Goal: Task Accomplishment & Management: Complete application form

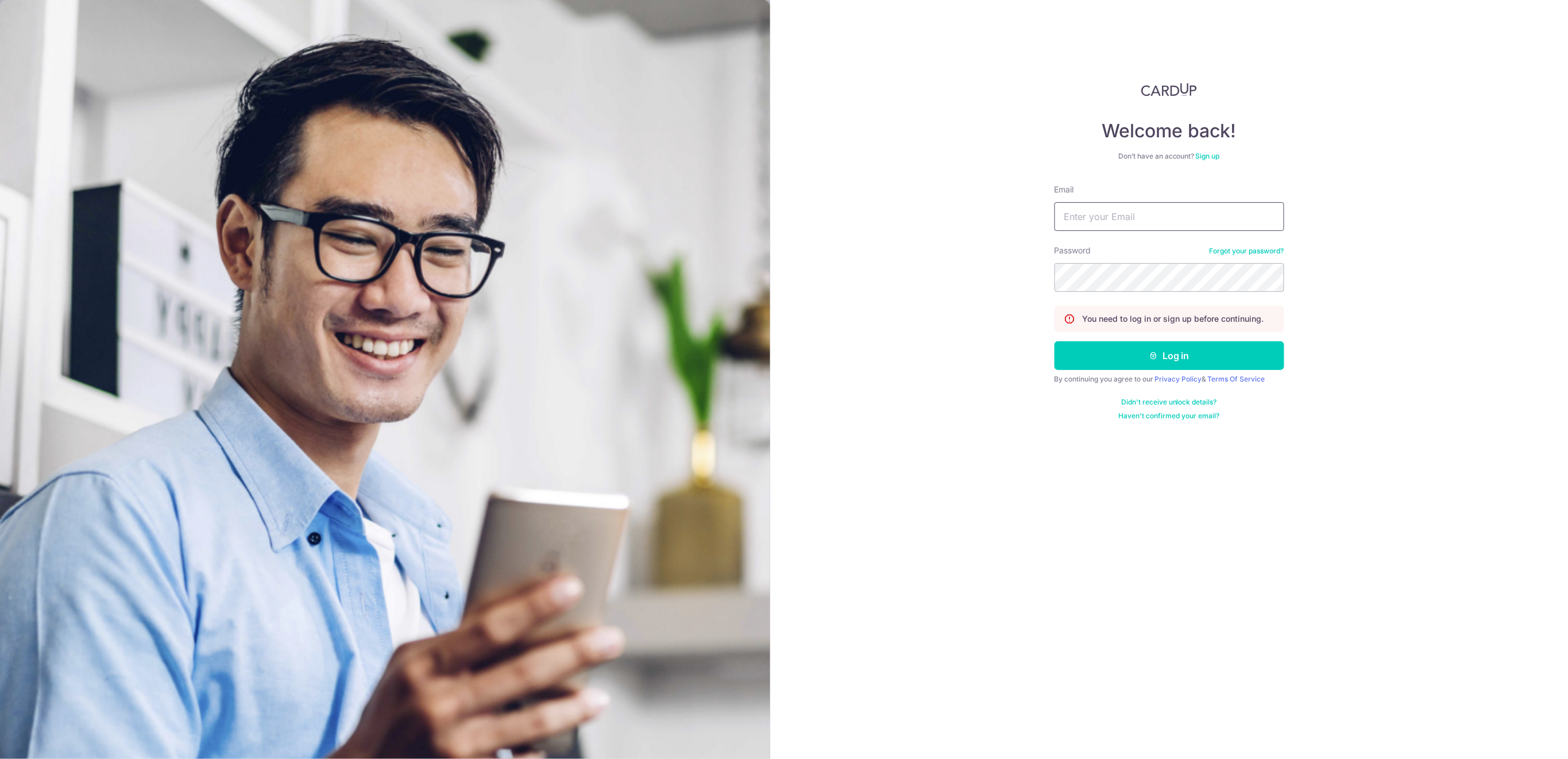
click at [1227, 217] on input "Email" at bounding box center [1170, 217] width 230 height 29
type input "[EMAIL_ADDRESS][DOMAIN_NAME]"
click at [1201, 361] on button "Log in" at bounding box center [1170, 356] width 230 height 29
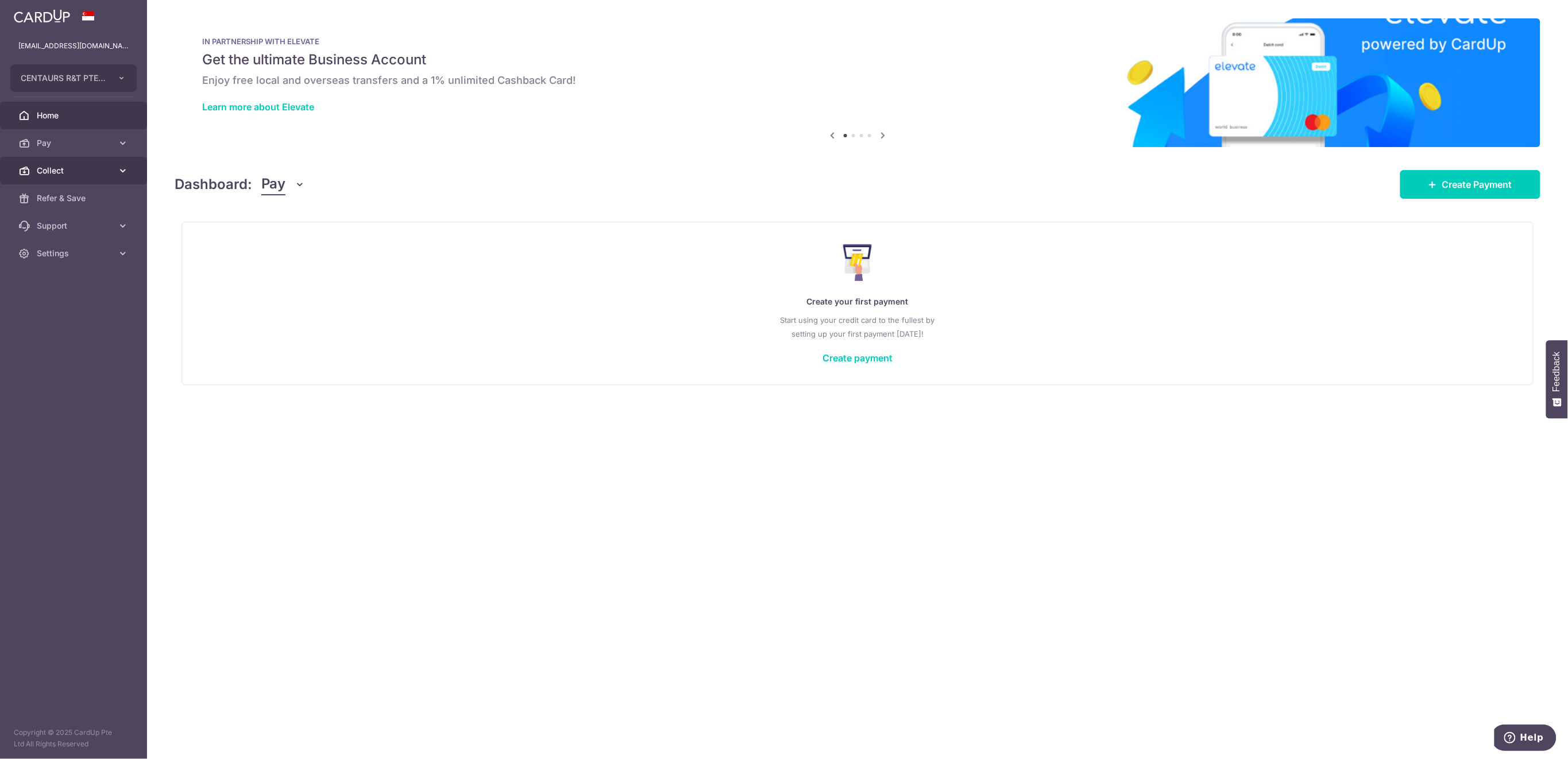
click at [58, 177] on link "Collect" at bounding box center [73, 170] width 147 height 27
click at [85, 253] on span "Payment Requests" at bounding box center [75, 253] width 76 height 11
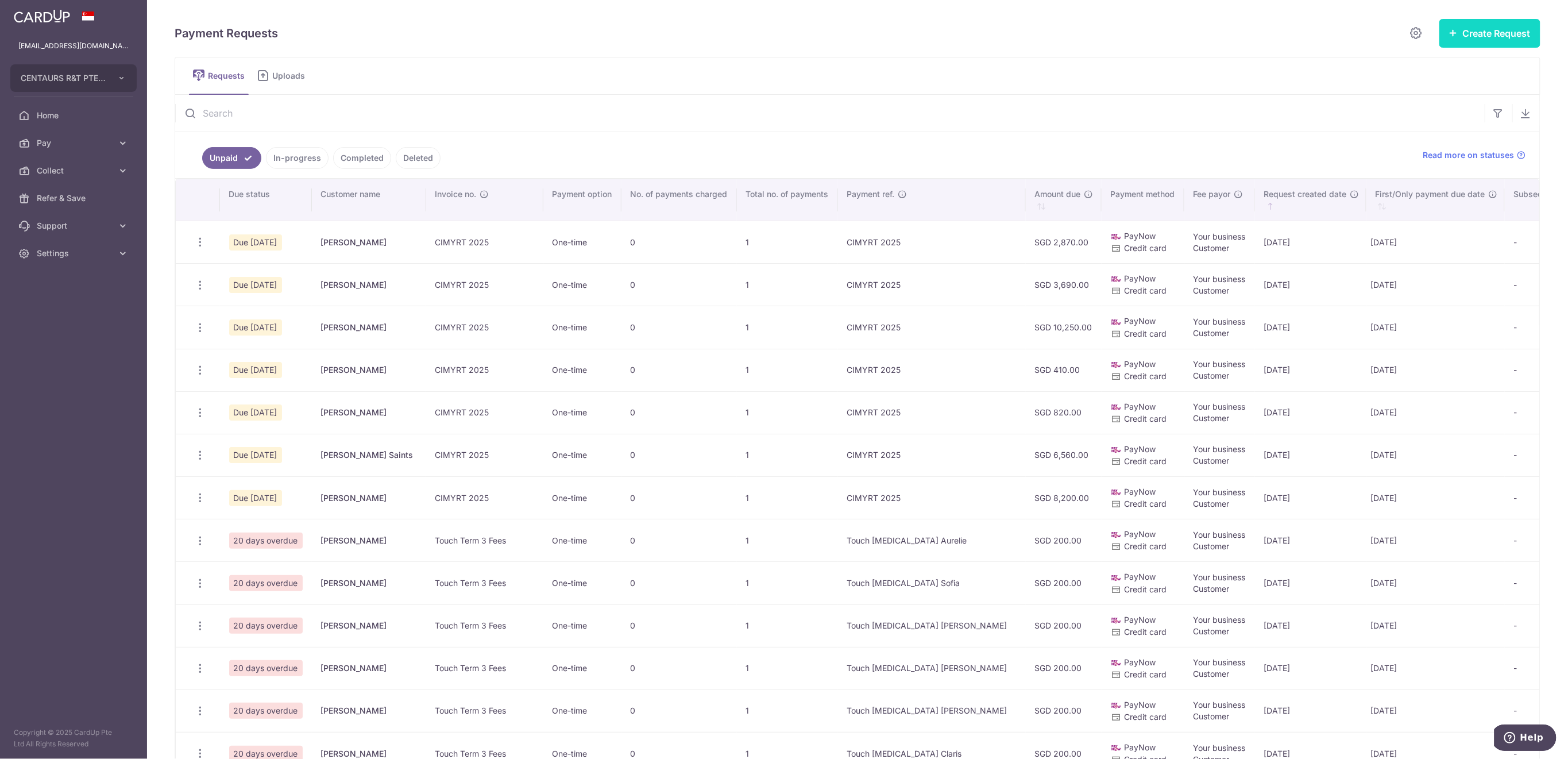
click at [1476, 25] on button "Create Request" at bounding box center [1490, 34] width 101 height 29
click at [1449, 63] on span "Single Request" at bounding box center [1472, 68] width 118 height 14
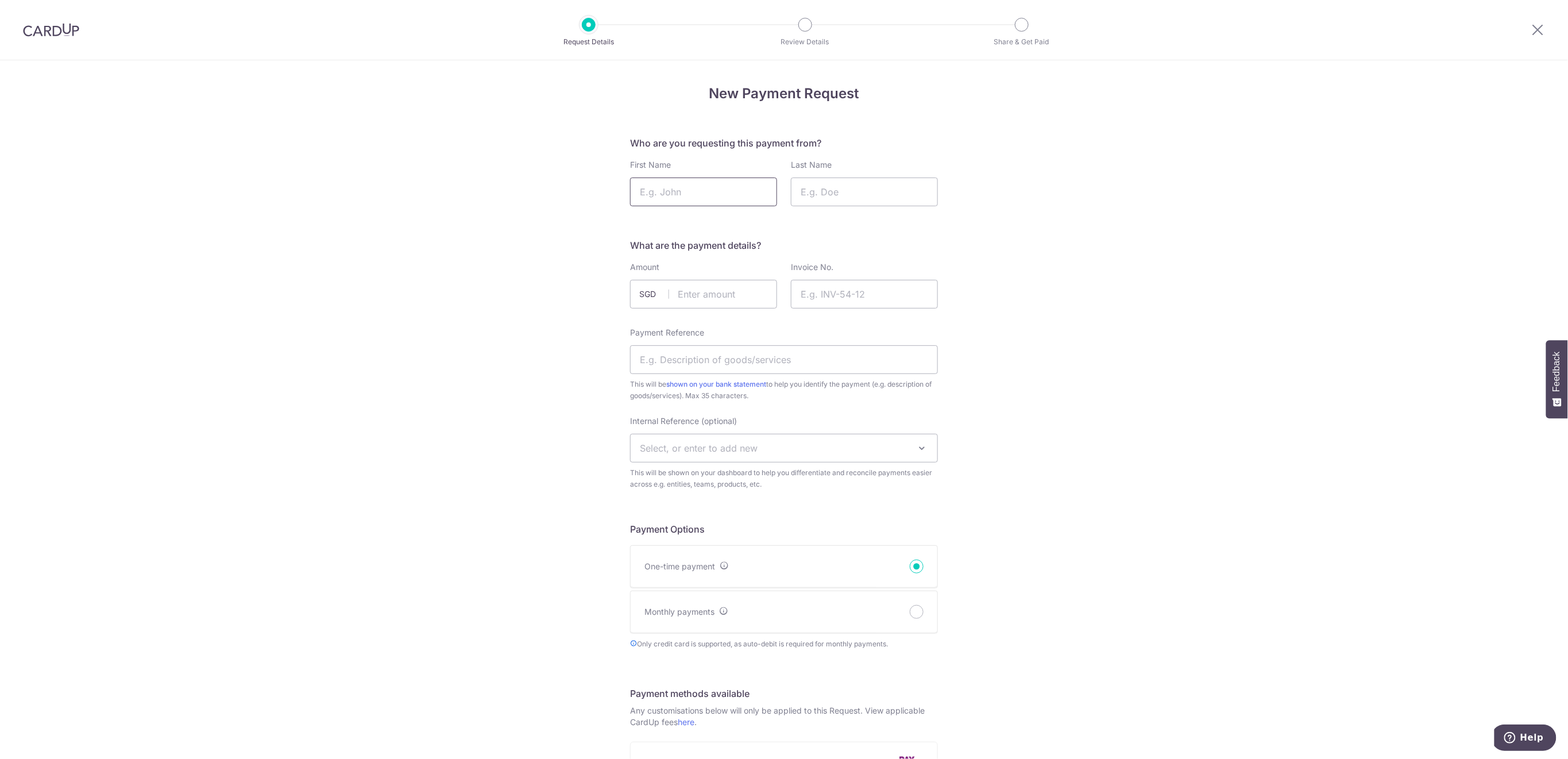
click at [750, 194] on input "First Name" at bounding box center [704, 192] width 147 height 29
type input "Seungki"
click at [915, 197] on input "Last Name" at bounding box center [864, 192] width 147 height 29
type input "Kim"
click at [699, 288] on input "text" at bounding box center [704, 294] width 147 height 29
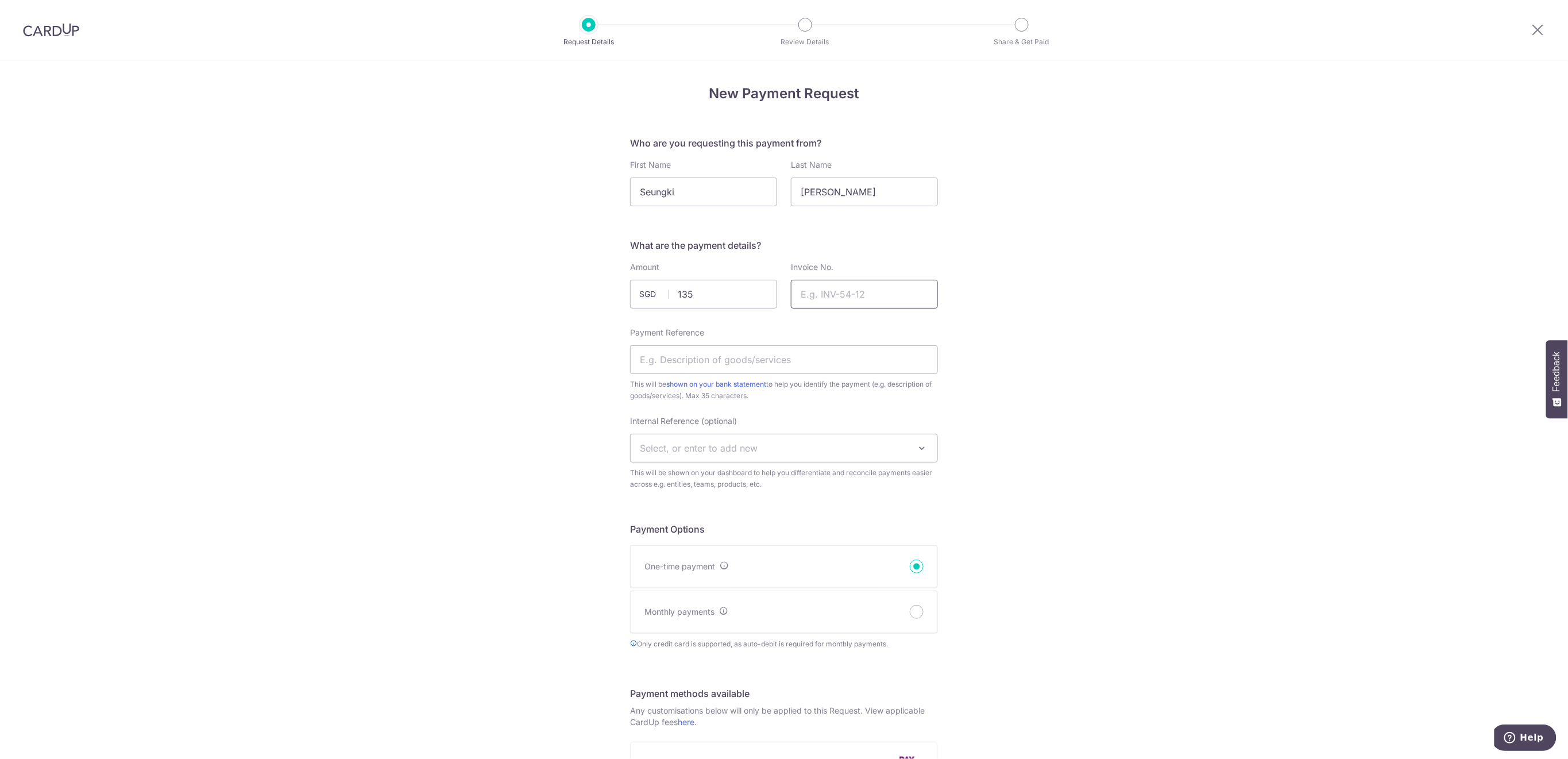
type input "135.00"
click at [890, 292] on input "Invoice No." at bounding box center [864, 294] width 147 height 29
type input "Rugby Term 3 2025"
click at [678, 360] on input "Payment Reference" at bounding box center [784, 360] width 308 height 29
type input "NEW Rugby T3 Seungki"
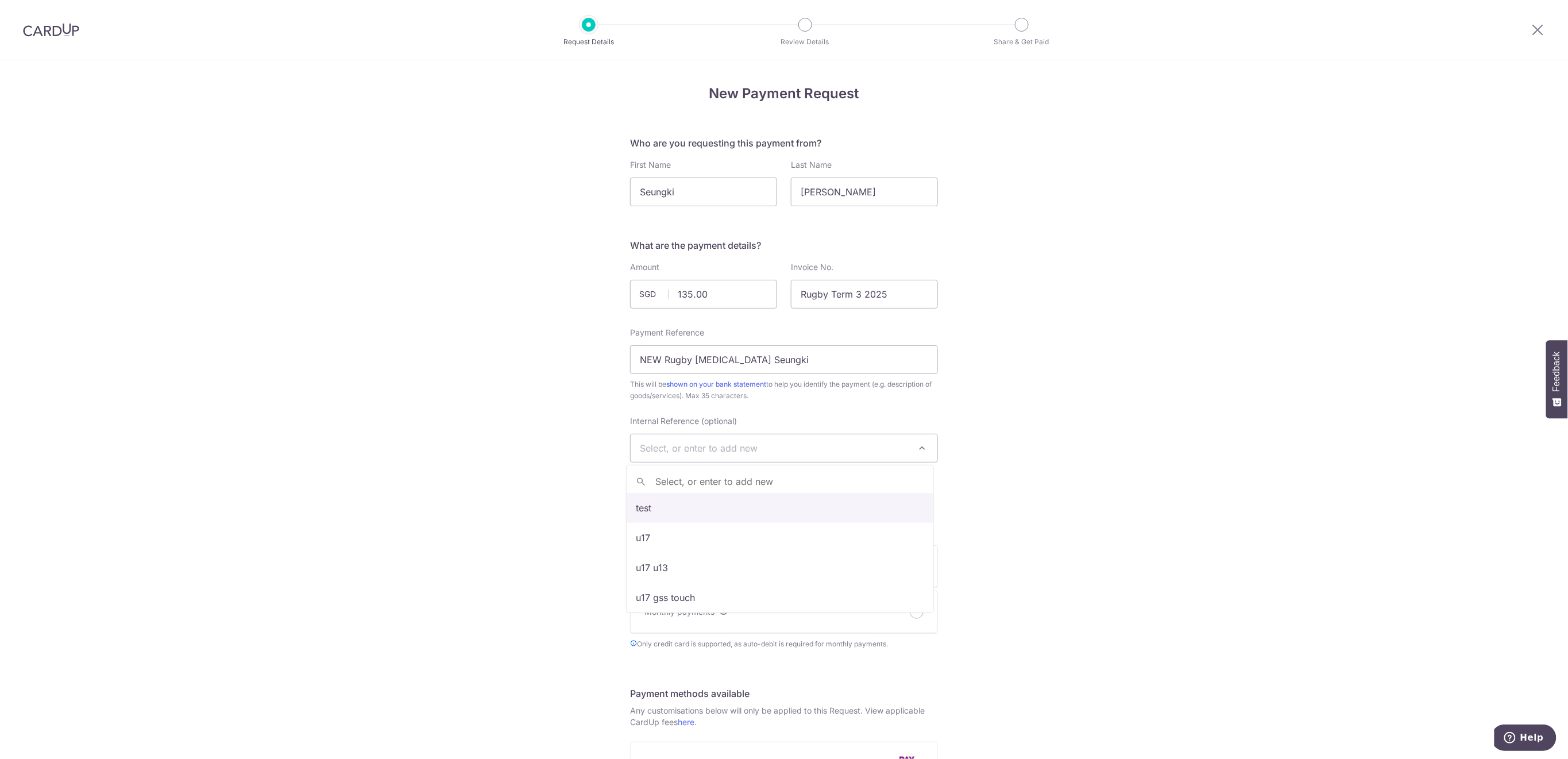
click at [820, 438] on span "Select, or enter to add new" at bounding box center [784, 448] width 307 height 27
type input "U5"
select select "u5"
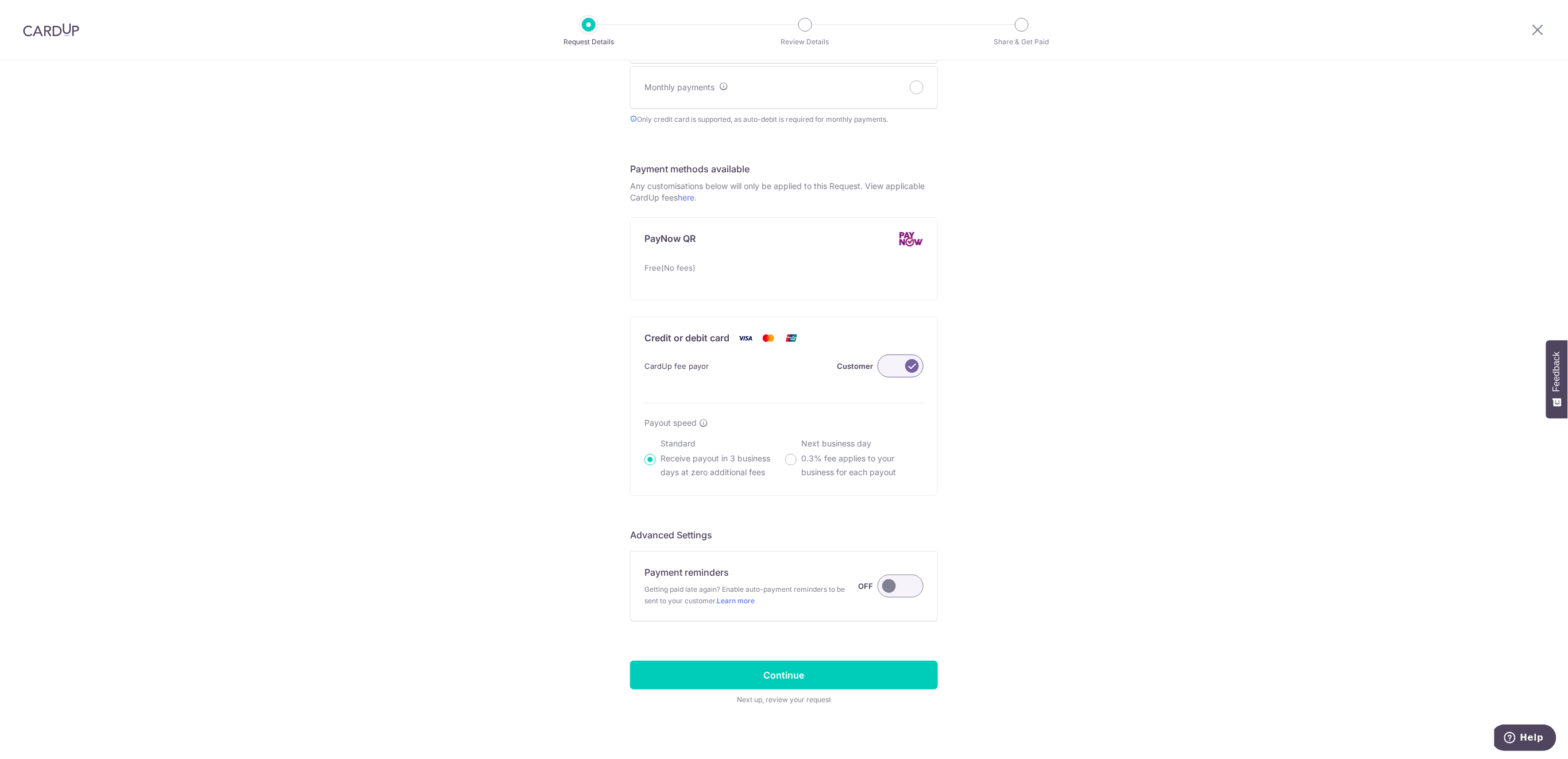
scroll to position [538, 0]
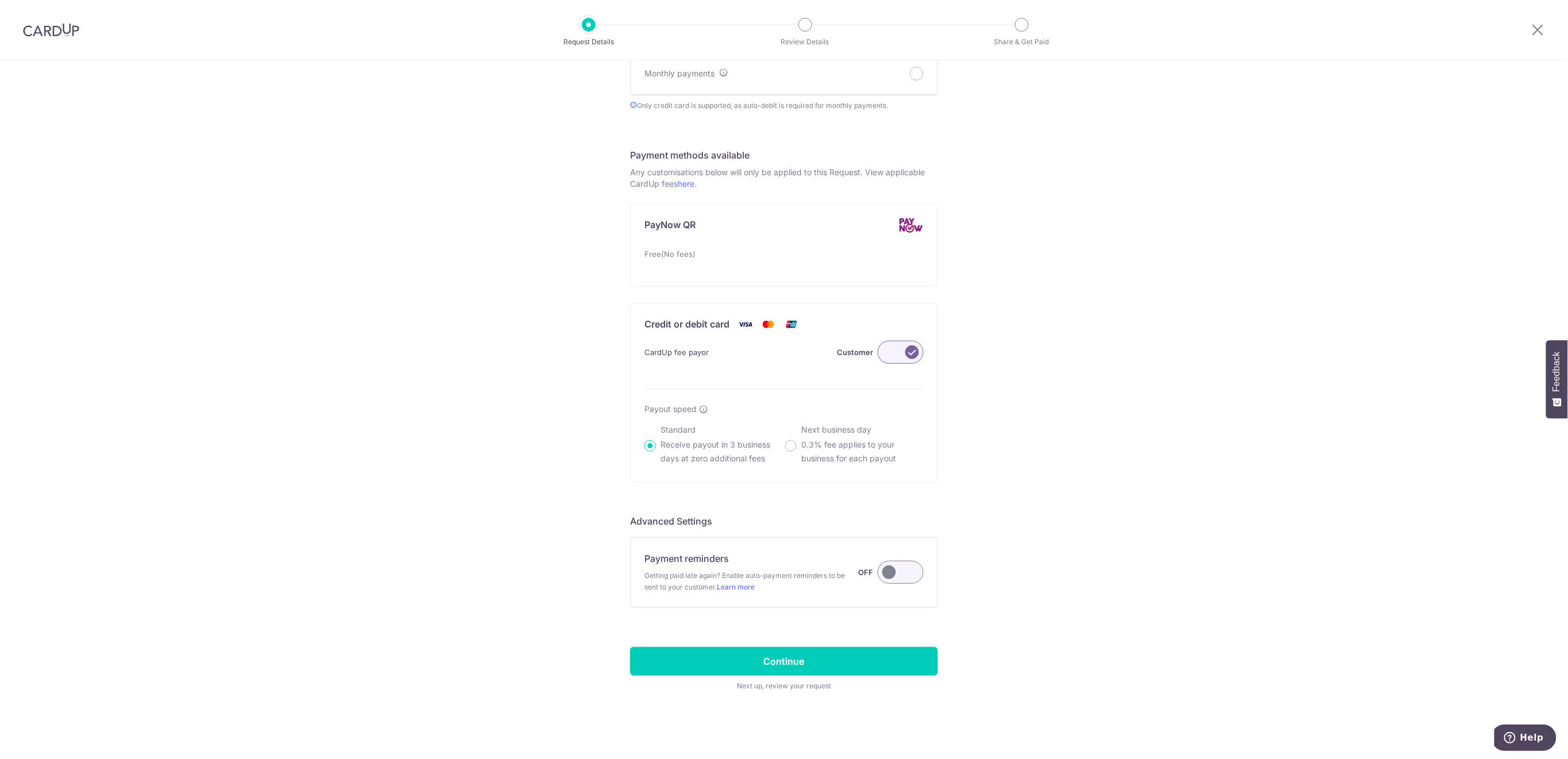
click at [897, 581] on label at bounding box center [900, 572] width 46 height 23
click at [0, 0] on input "Payment reminders Getting paid late again? Enable auto-payment reminders to be …" at bounding box center [0, 0] width 0 height 0
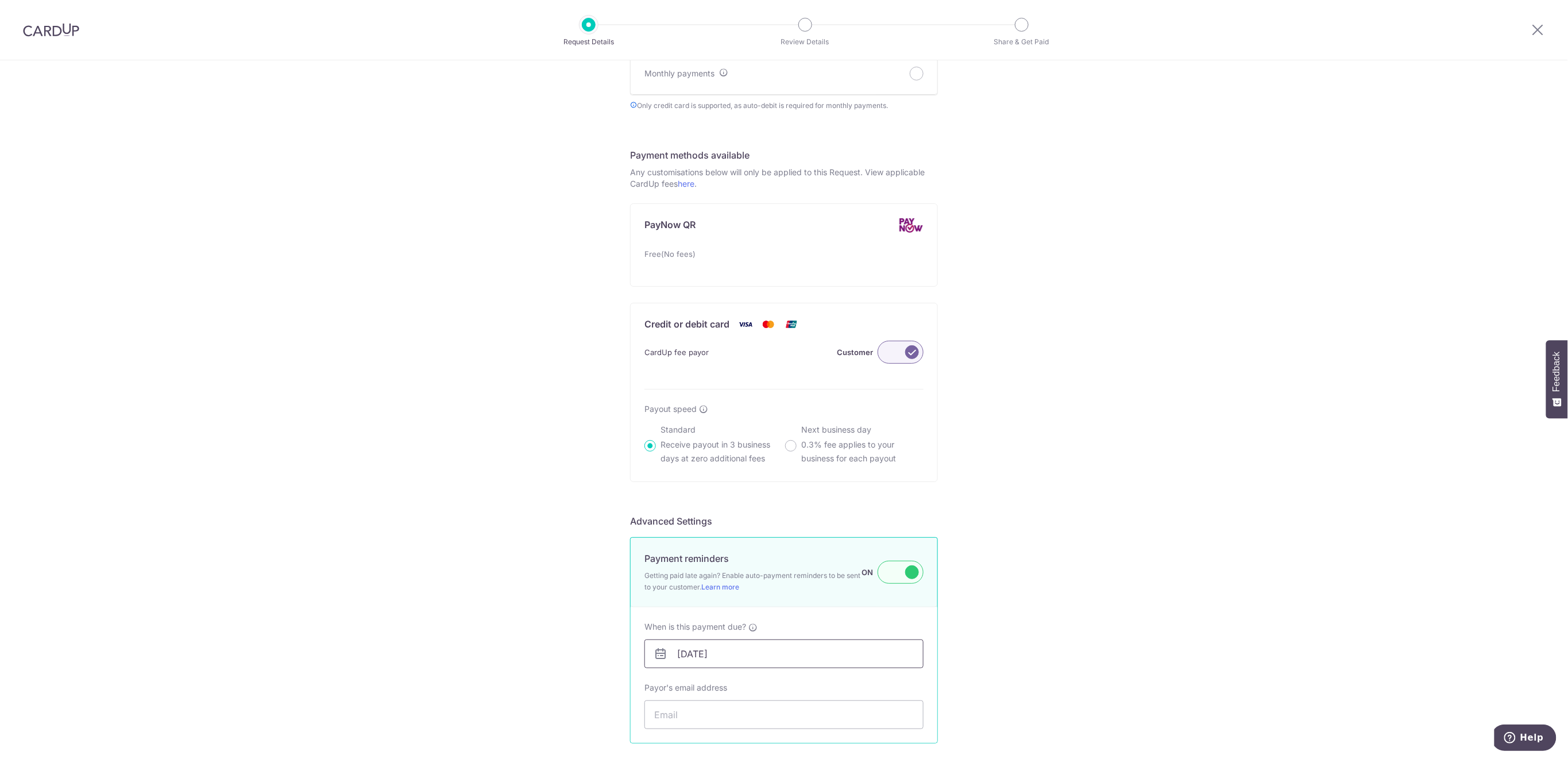
click at [869, 652] on input "03/09/2025" at bounding box center [784, 654] width 280 height 29
click at [678, 555] on link "8" at bounding box center [687, 553] width 18 height 18
type input "08/09/2025"
click at [692, 716] on input "Payor's email address" at bounding box center [784, 715] width 280 height 29
paste input "stellakim0719@gmail.com"
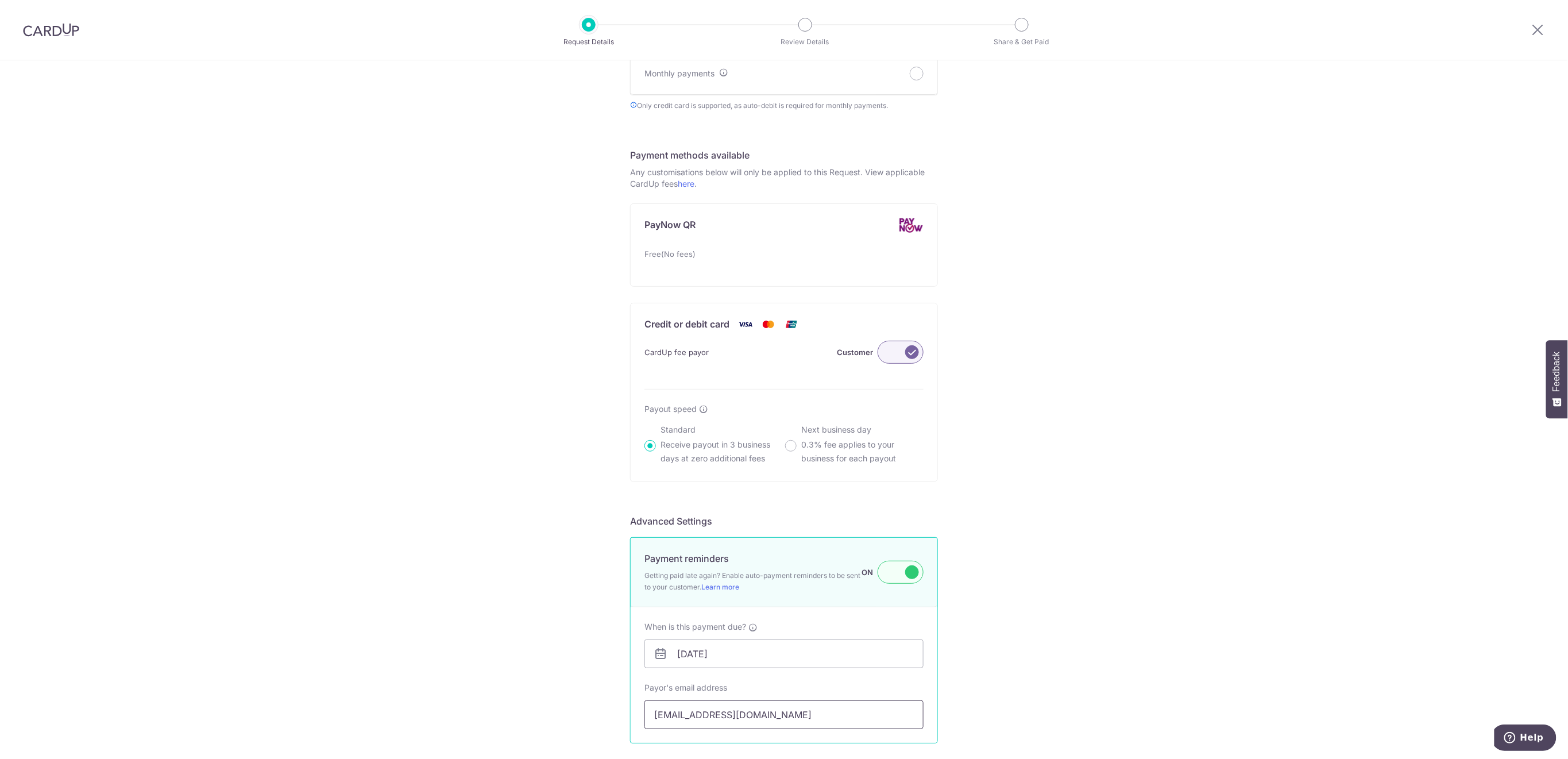
scroll to position [675, 0]
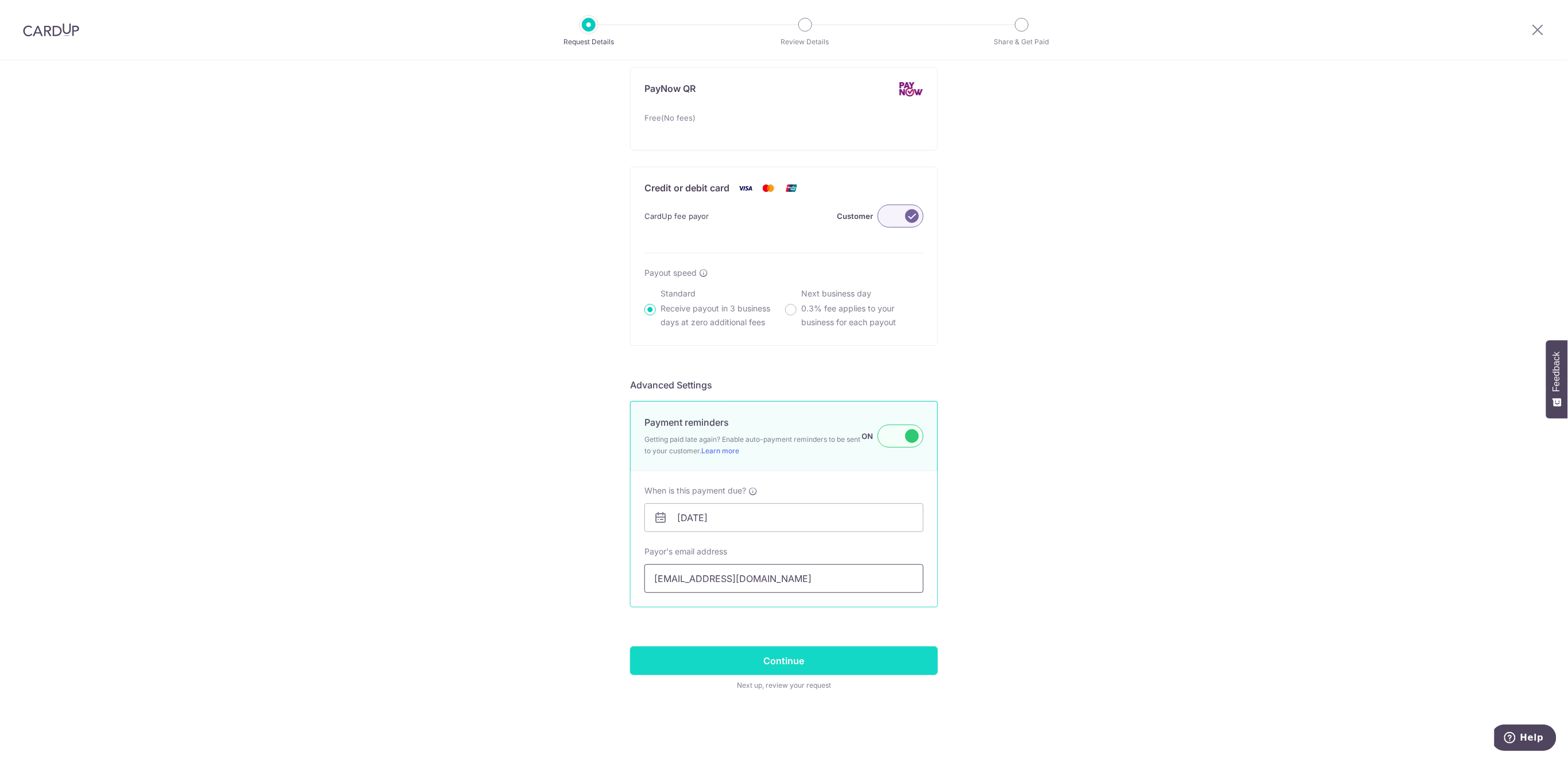
type input "stellakim0719@gmail.com"
click at [916, 658] on input "Continue" at bounding box center [784, 661] width 308 height 29
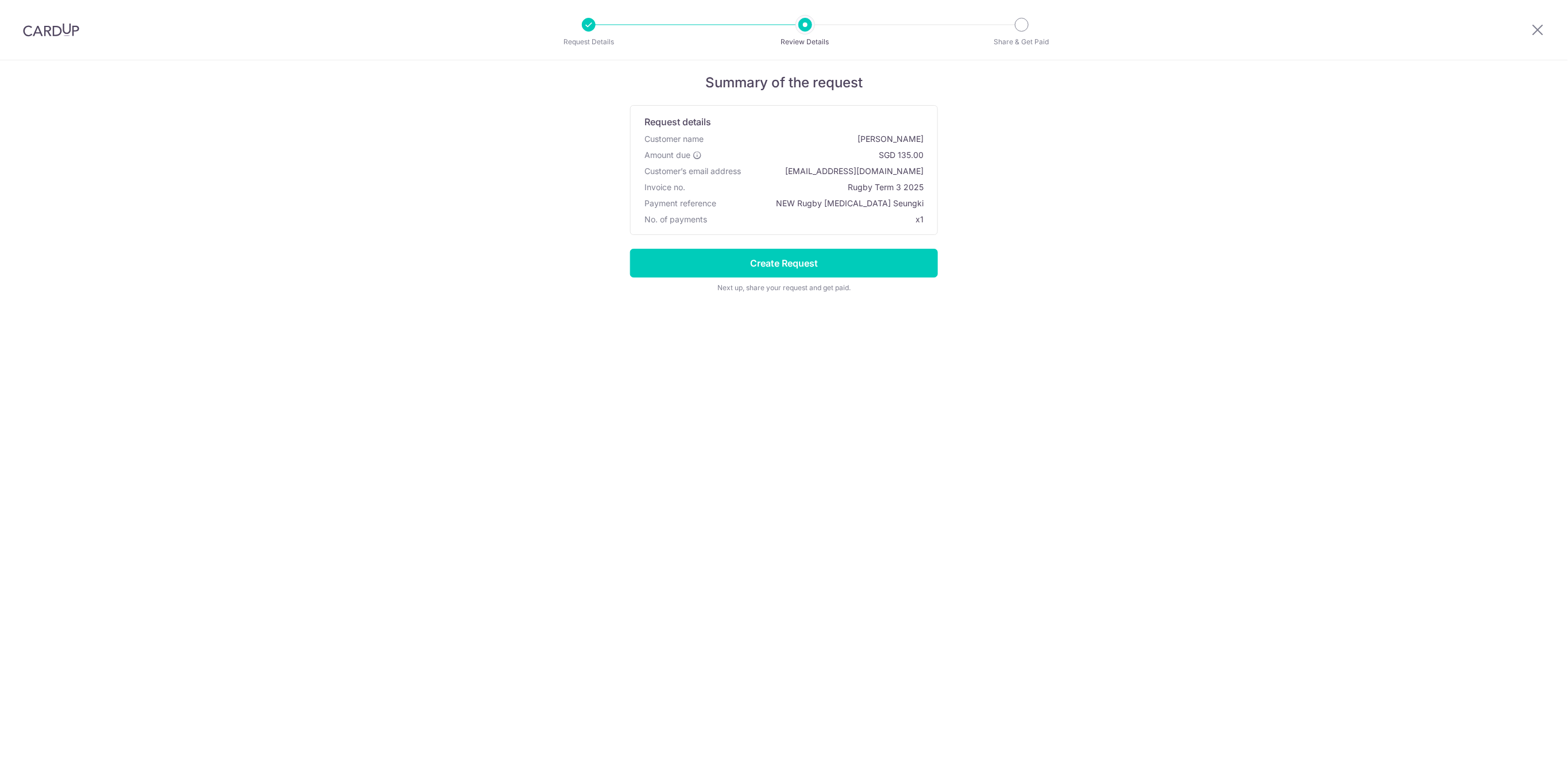
click at [906, 263] on input "Create Request" at bounding box center [784, 263] width 308 height 29
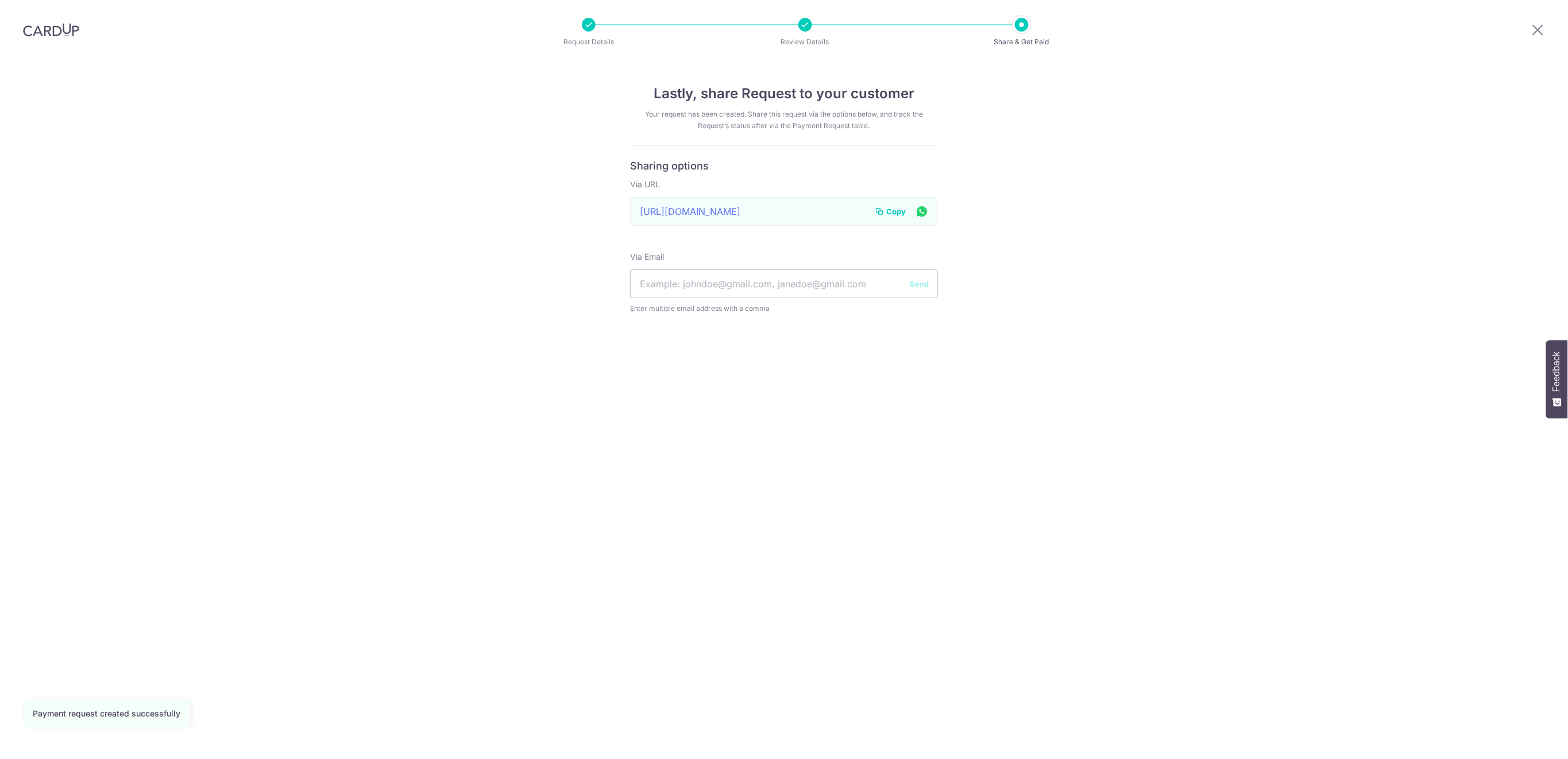
click at [800, 281] on input "text" at bounding box center [784, 284] width 308 height 29
type input "[EMAIL_ADDRESS][DOMAIN_NAME]"
click at [925, 278] on button "Send" at bounding box center [920, 284] width 19 height 11
click at [903, 209] on span "Copy" at bounding box center [896, 211] width 19 height 11
click at [1533, 29] on icon at bounding box center [1538, 30] width 14 height 14
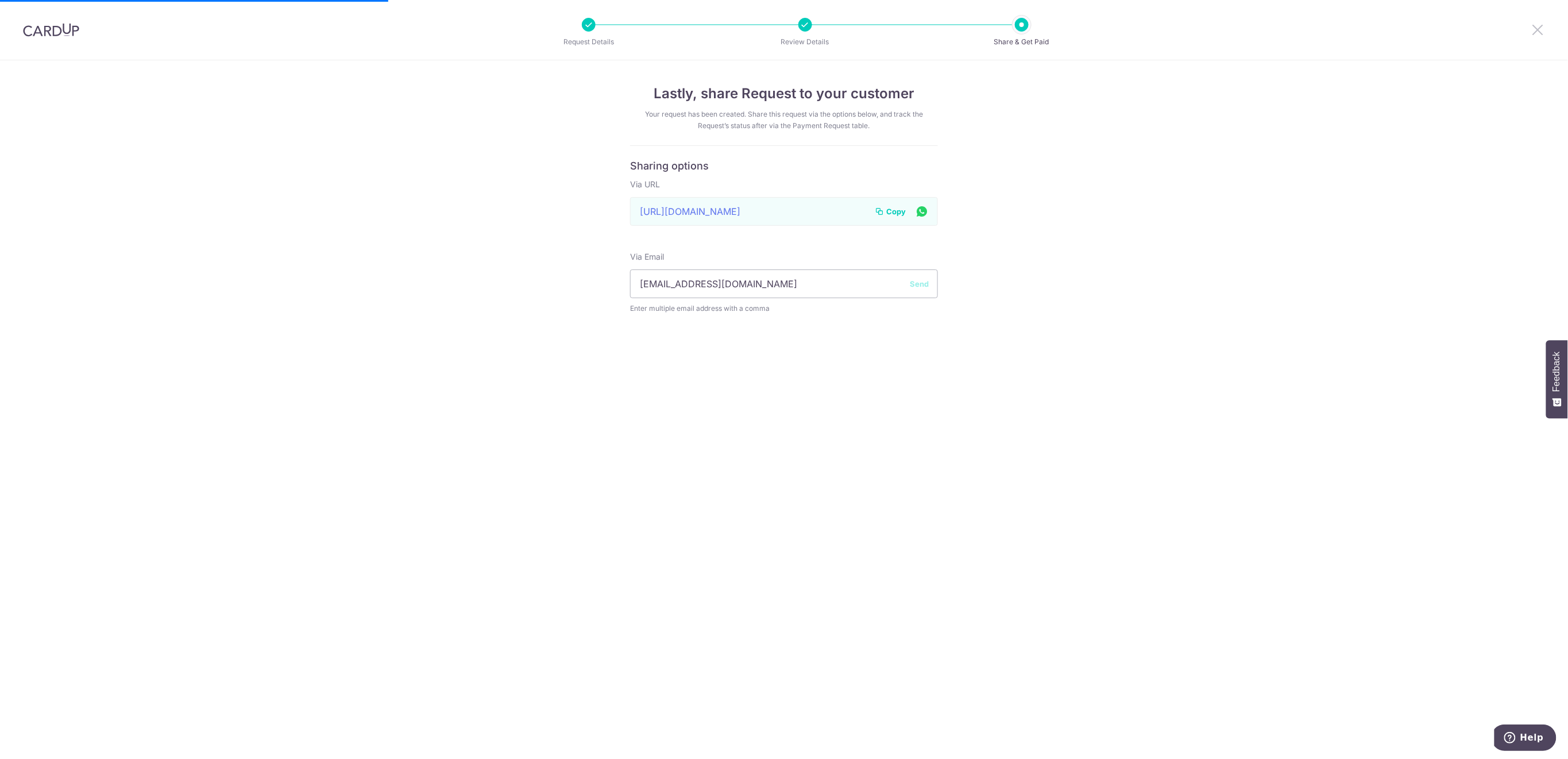
click at [1536, 25] on icon at bounding box center [1538, 30] width 14 height 14
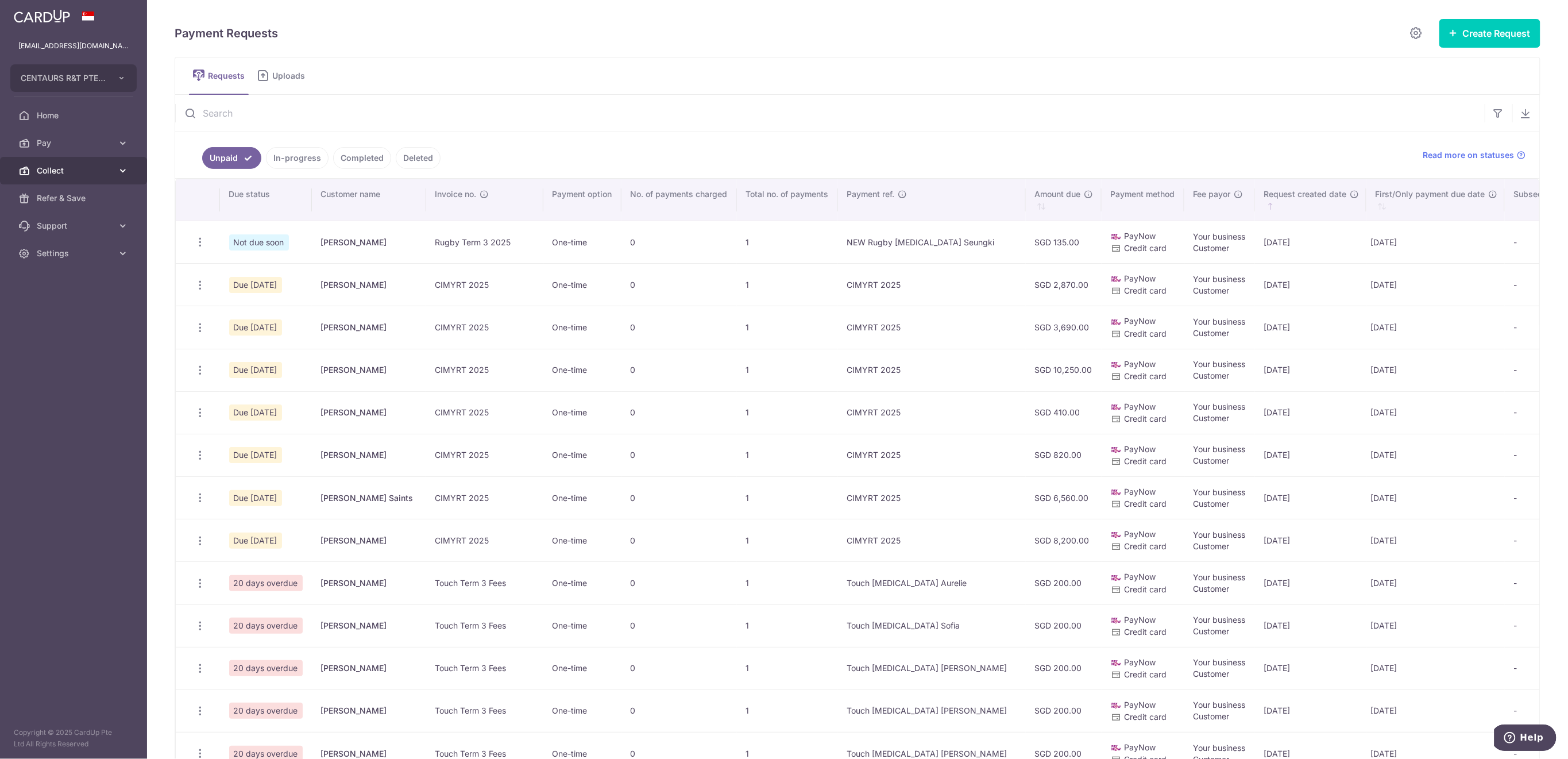
click at [96, 170] on span "Collect" at bounding box center [75, 170] width 76 height 11
click at [84, 193] on span "Dashboard" at bounding box center [75, 198] width 76 height 11
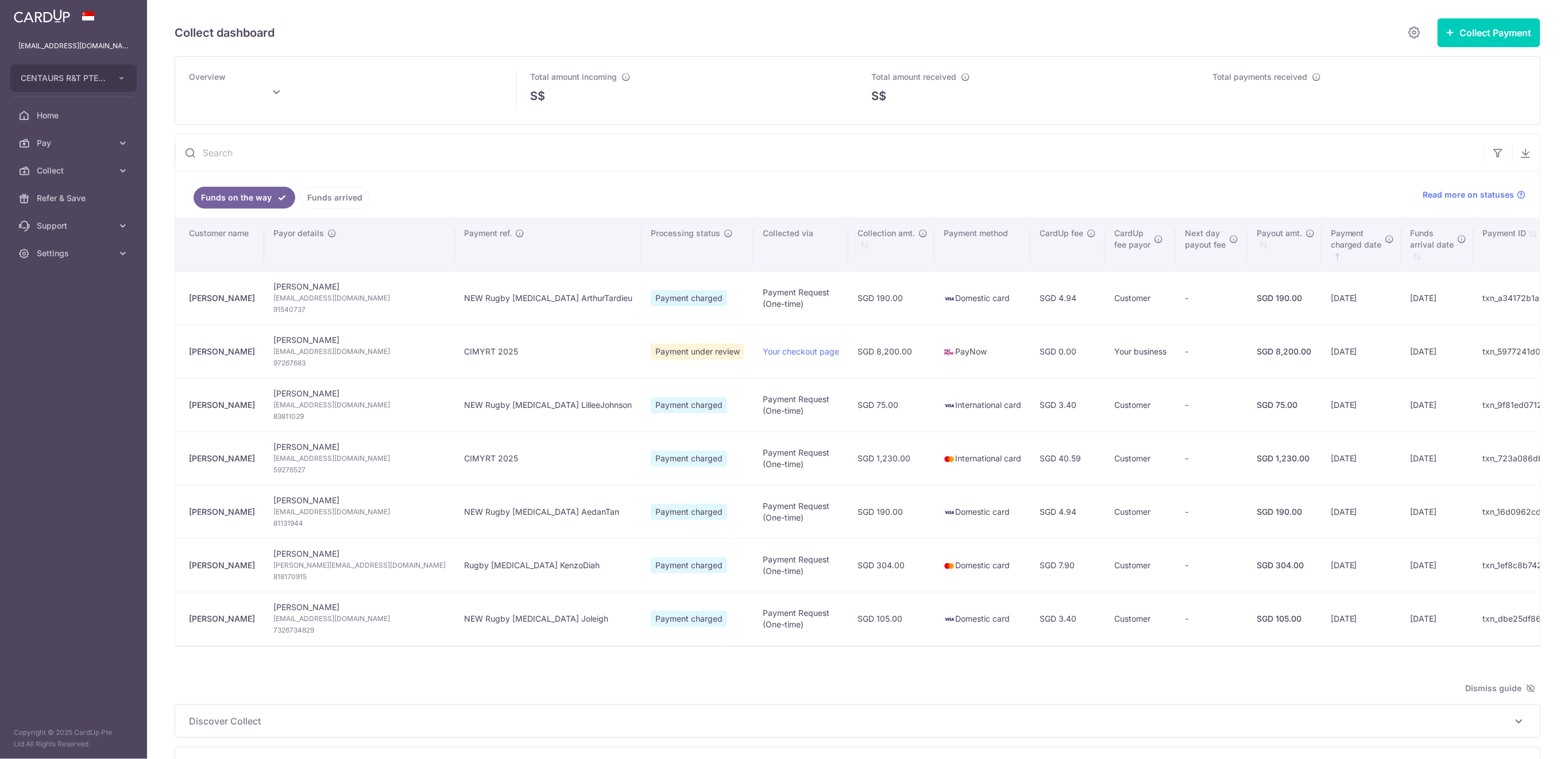
type input "September 2025"
click at [78, 255] on span "Settings" at bounding box center [75, 253] width 76 height 11
click at [71, 308] on span "Logout" at bounding box center [75, 308] width 76 height 11
